Goal: Contribute content: Add original content to the website for others to see

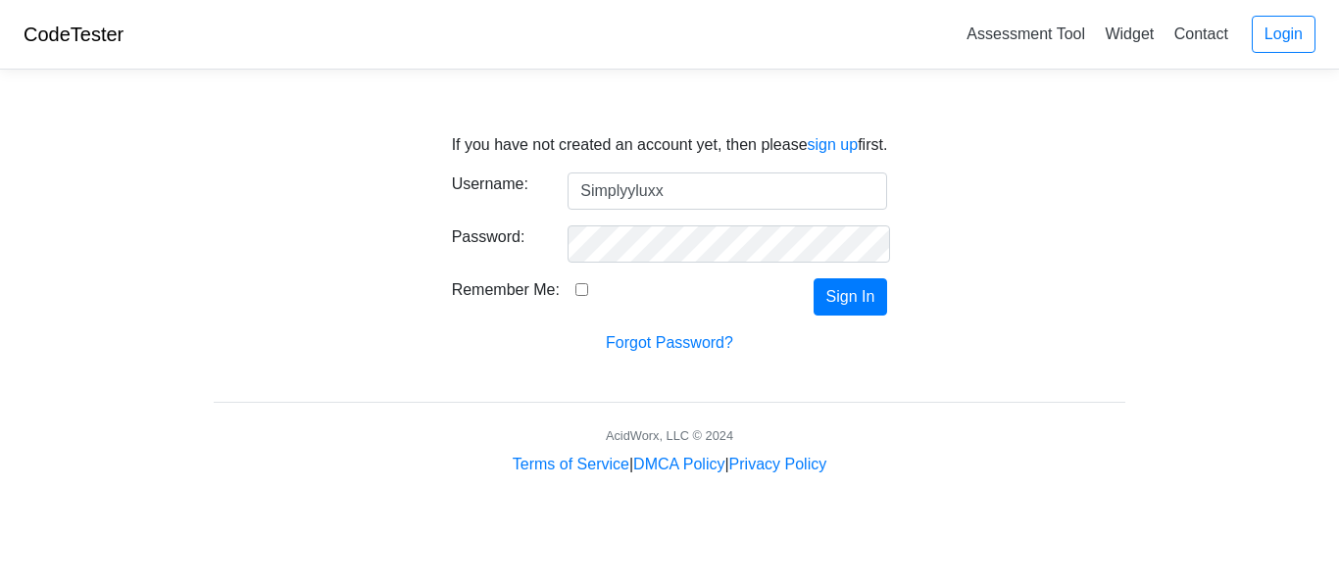
type input "Simplyyluxx"
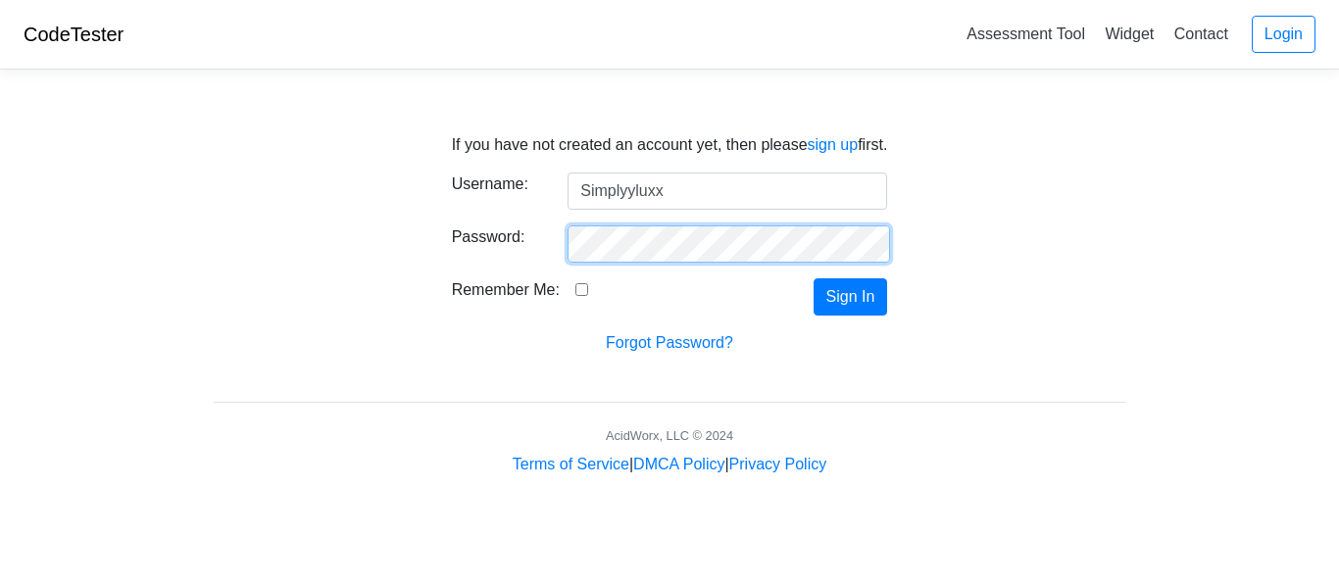
click at [813, 278] on button "Sign In" at bounding box center [850, 296] width 74 height 37
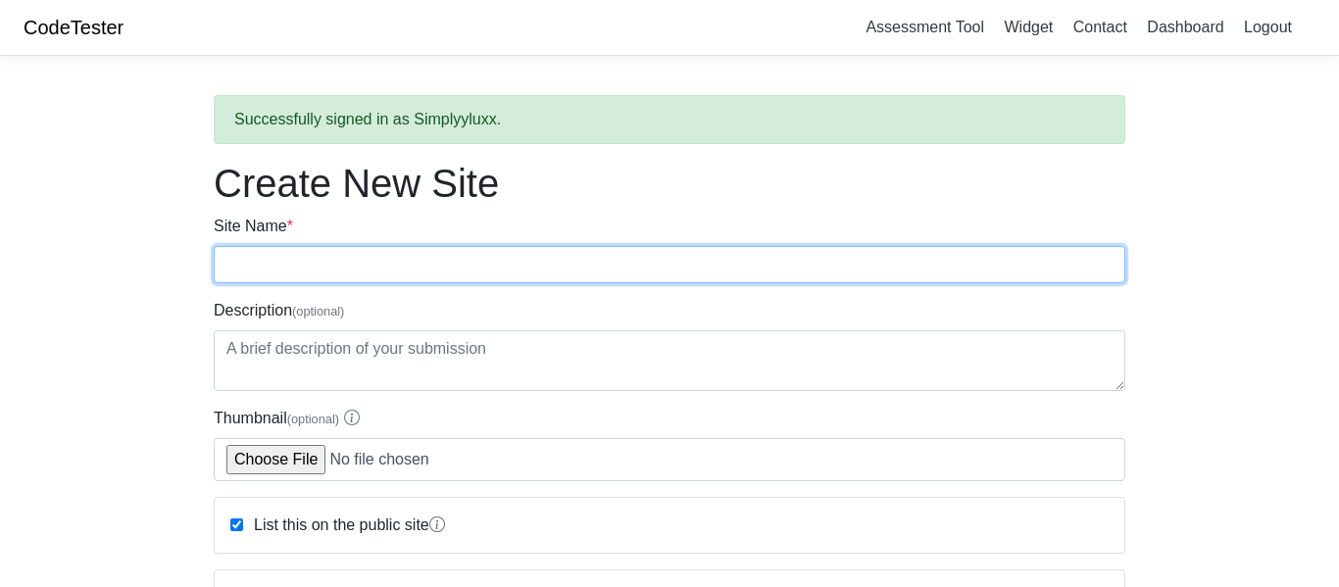
click at [507, 265] on input "Site Name *" at bounding box center [669, 264] width 911 height 37
type input "Testsite 01"
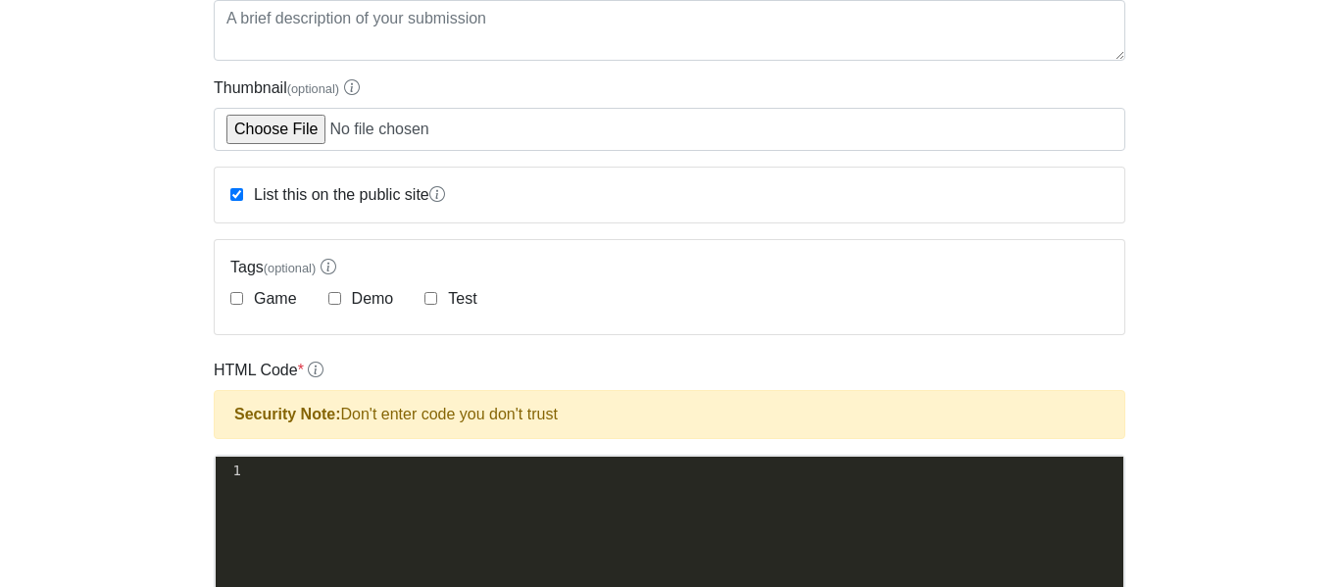
scroll to position [335, 0]
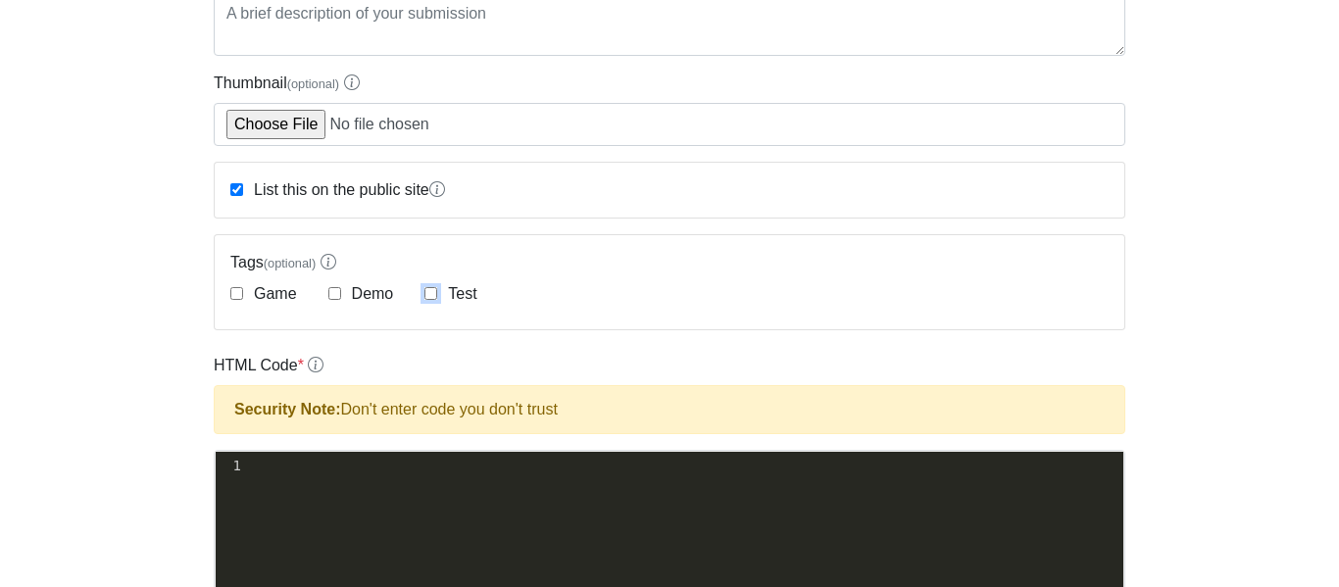
click at [433, 290] on input "Test" at bounding box center [430, 293] width 13 height 13
checkbox input "true"
click at [242, 193] on input "List this on the public site" at bounding box center [236, 189] width 13 height 13
checkbox input "false"
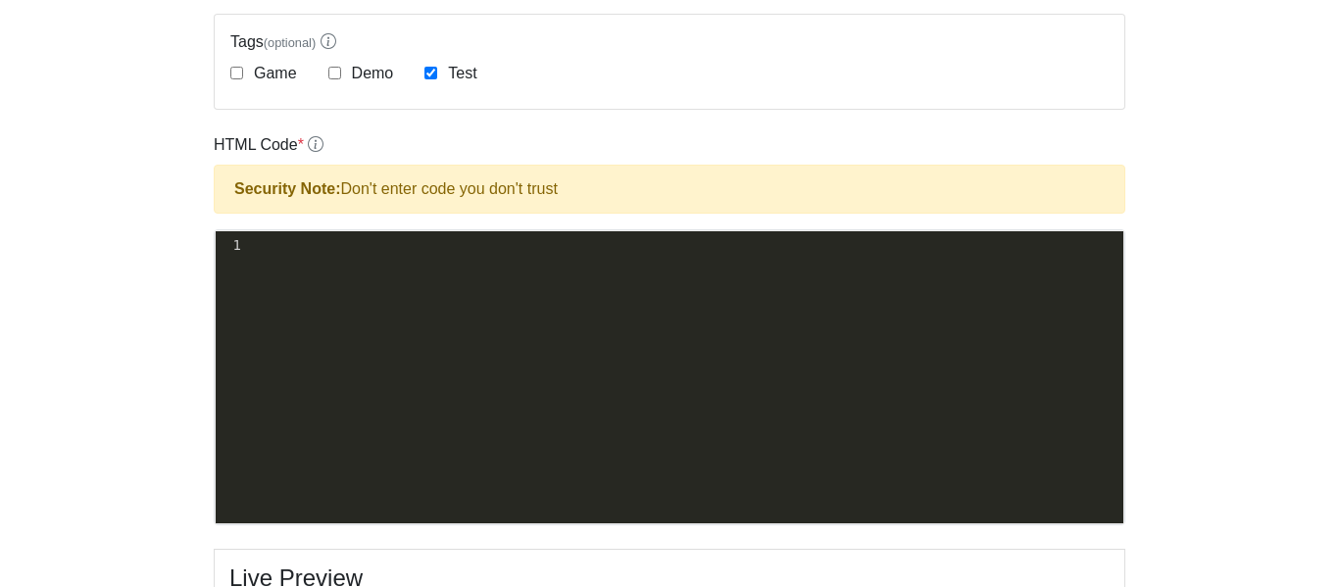
scroll to position [564, 0]
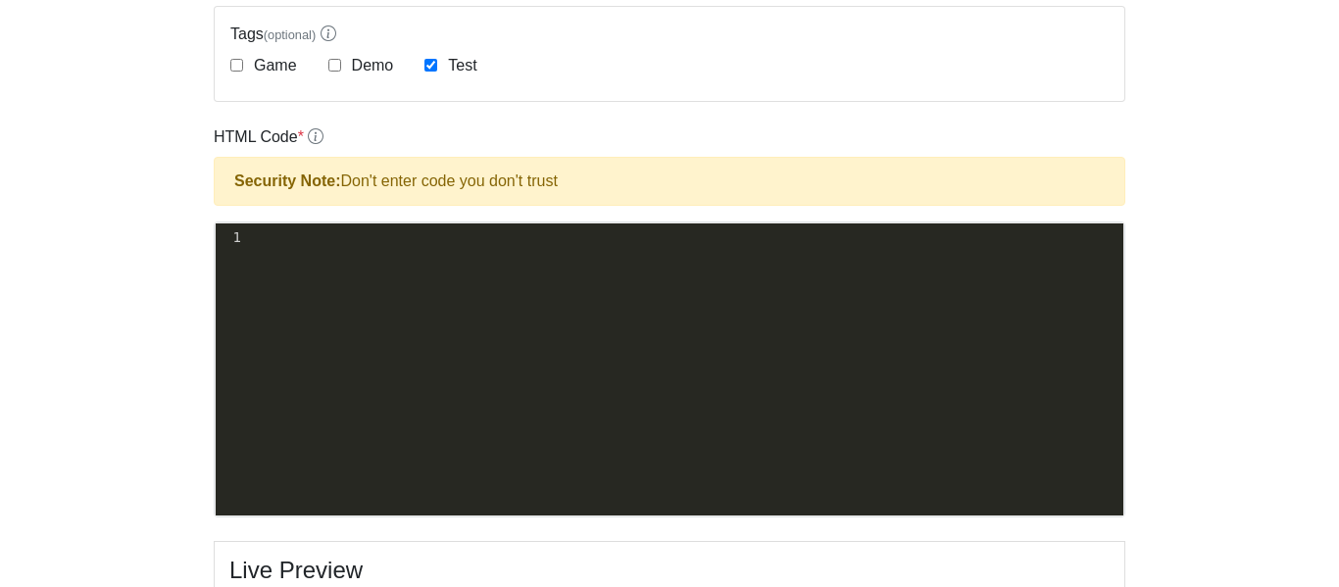
click at [306, 242] on pre "​" at bounding box center [683, 237] width 879 height 21
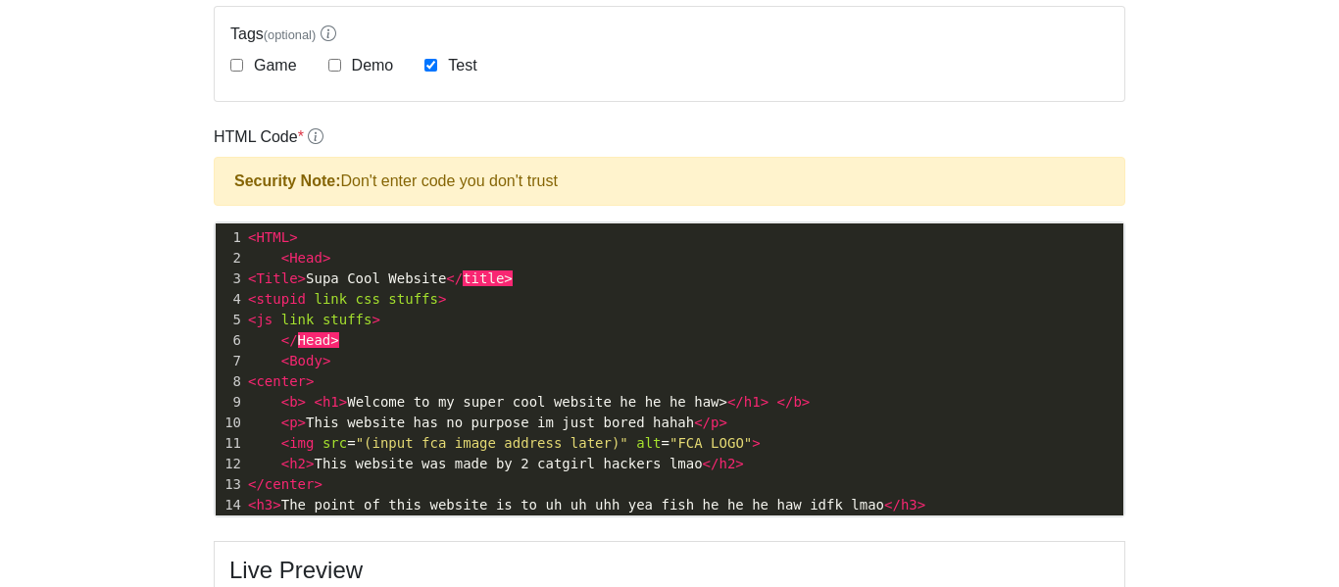
scroll to position [66, 0]
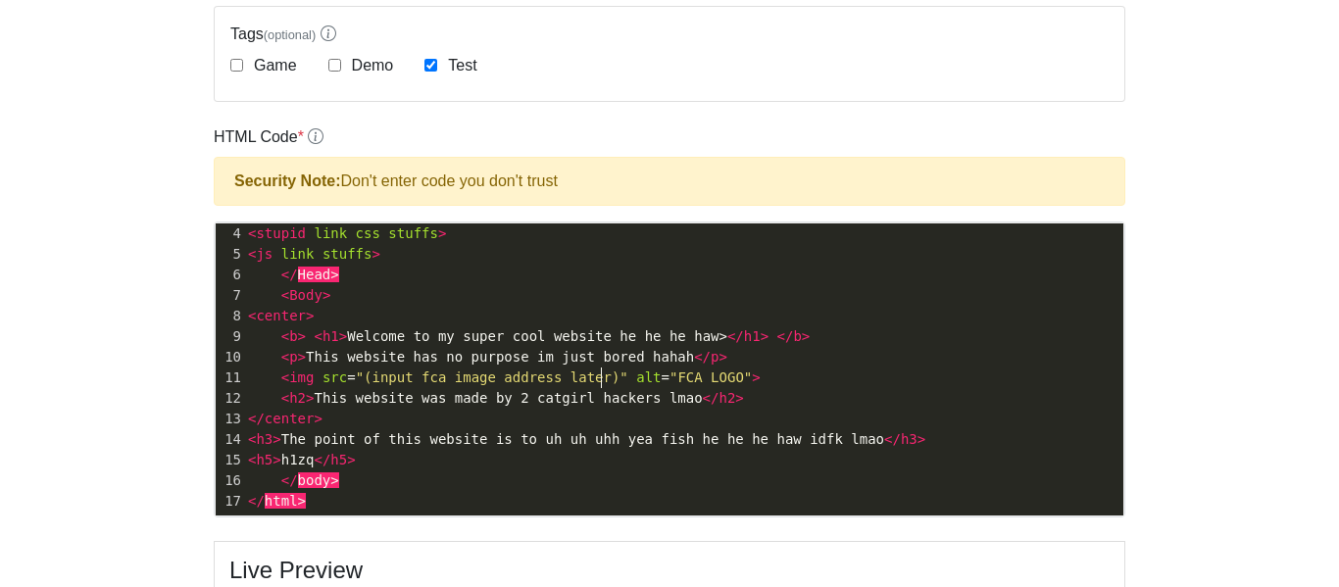
click at [602, 379] on span ""(input fca image address later)"" at bounding box center [492, 377] width 272 height 16
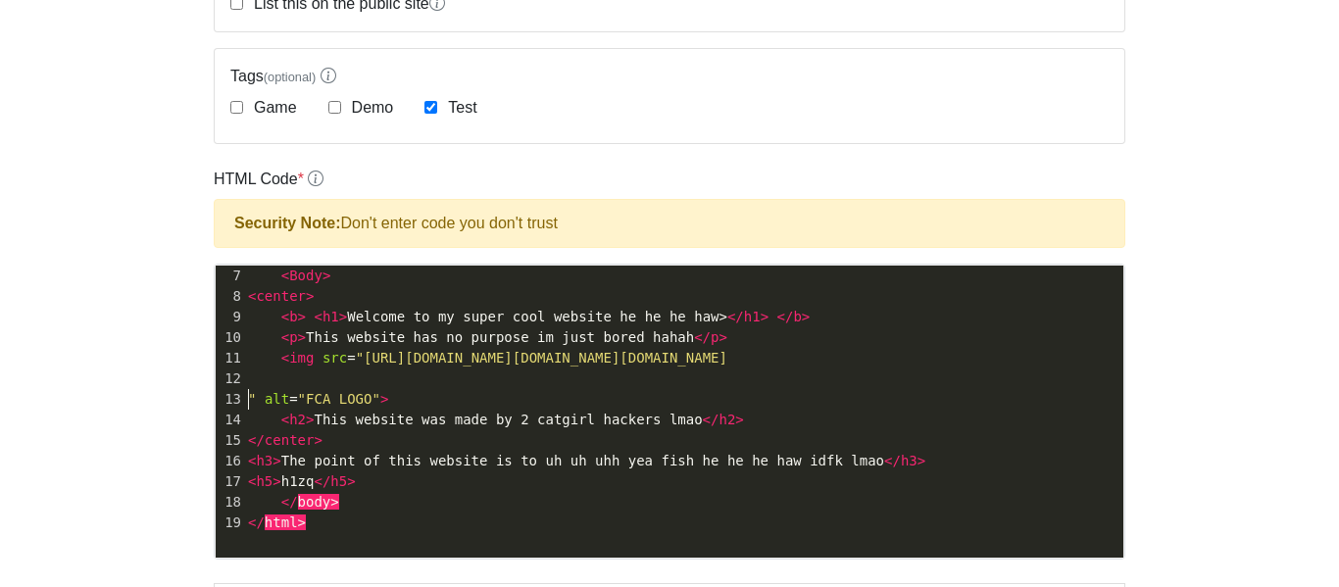
scroll to position [107, 0]
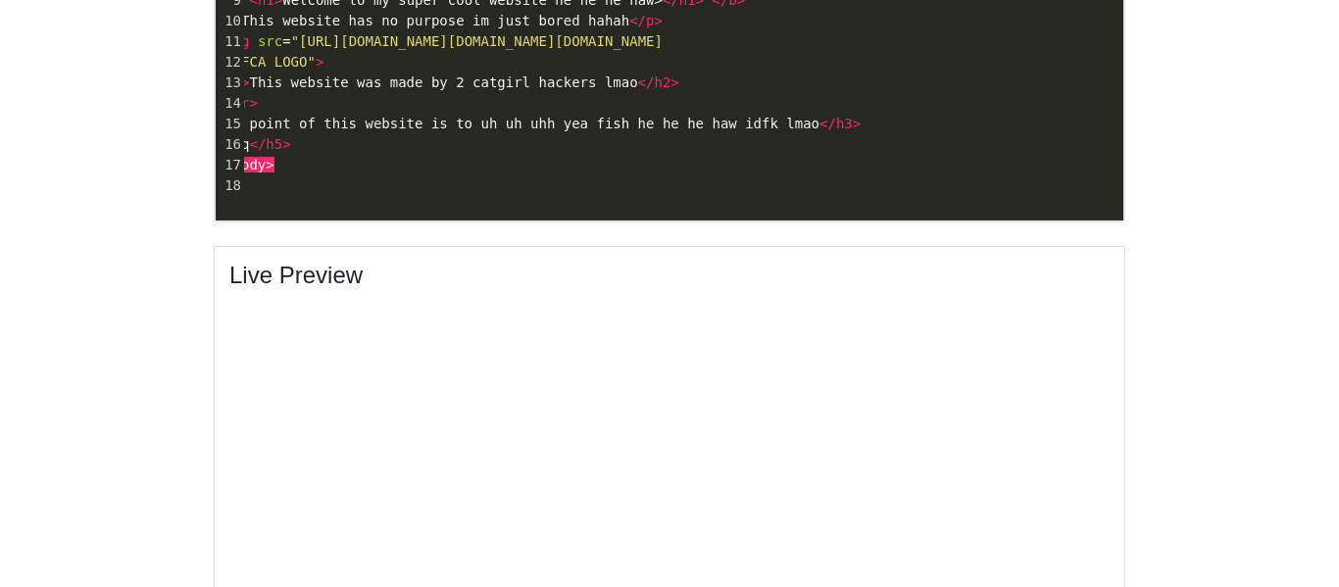
scroll to position [857, 0]
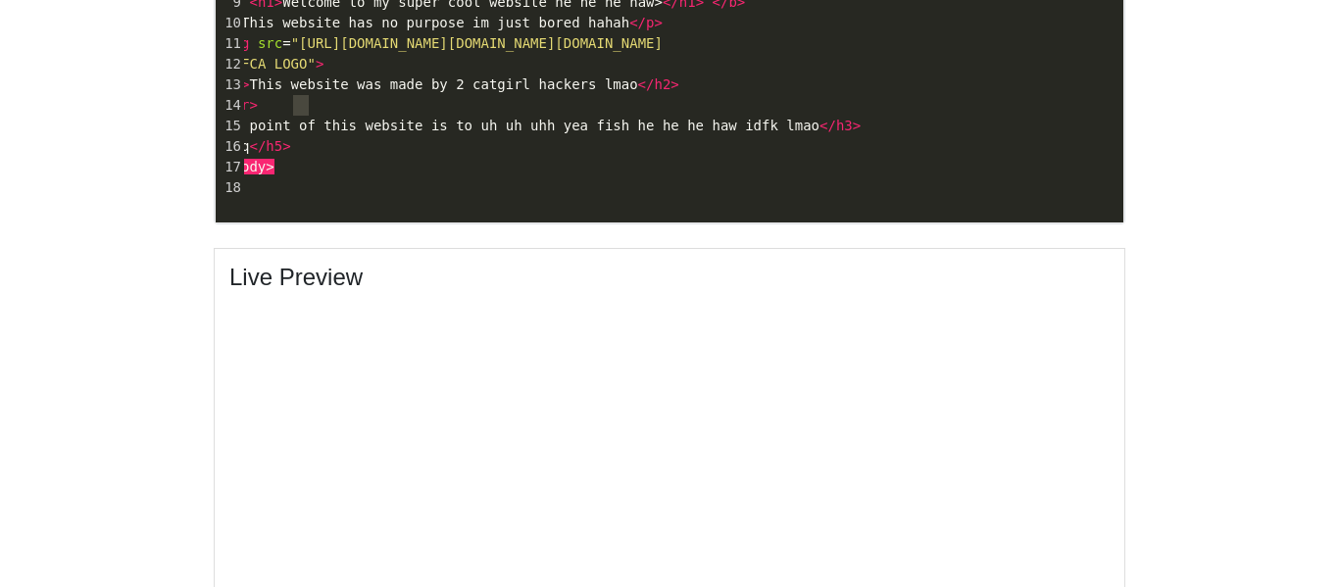
type textarea "" alt="FCA LOGO"> <h2> This we"
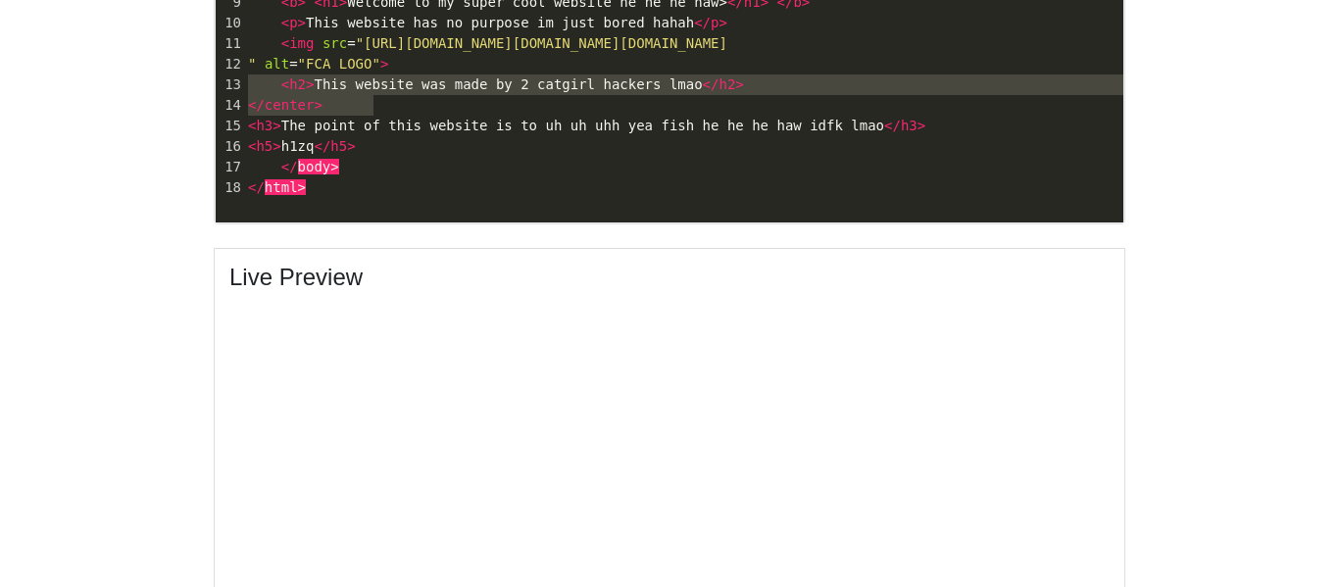
drag, startPoint x: 305, startPoint y: 99, endPoint x: 205, endPoint y: 93, distance: 100.1
click at [205, 93] on div "Successfully signed in as Simplyyluxx. Create New Site Site Name * Testsite 01 …" at bounding box center [669, 52] width 941 height 1674
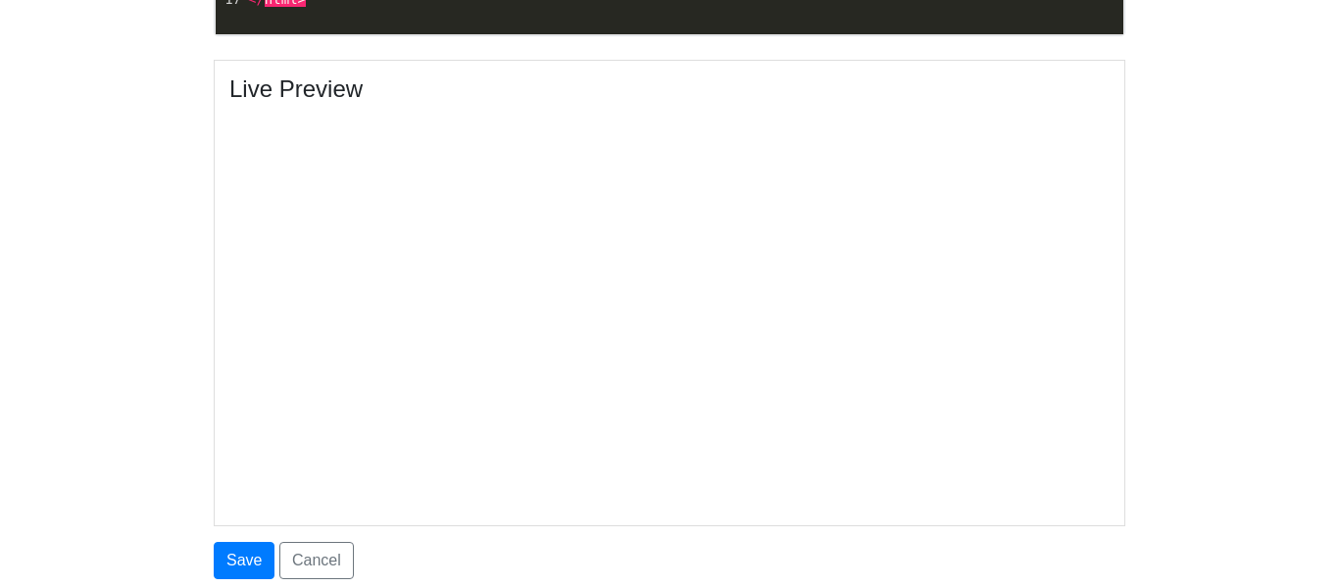
scroll to position [1039, 0]
